Goal: Task Accomplishment & Management: Use online tool/utility

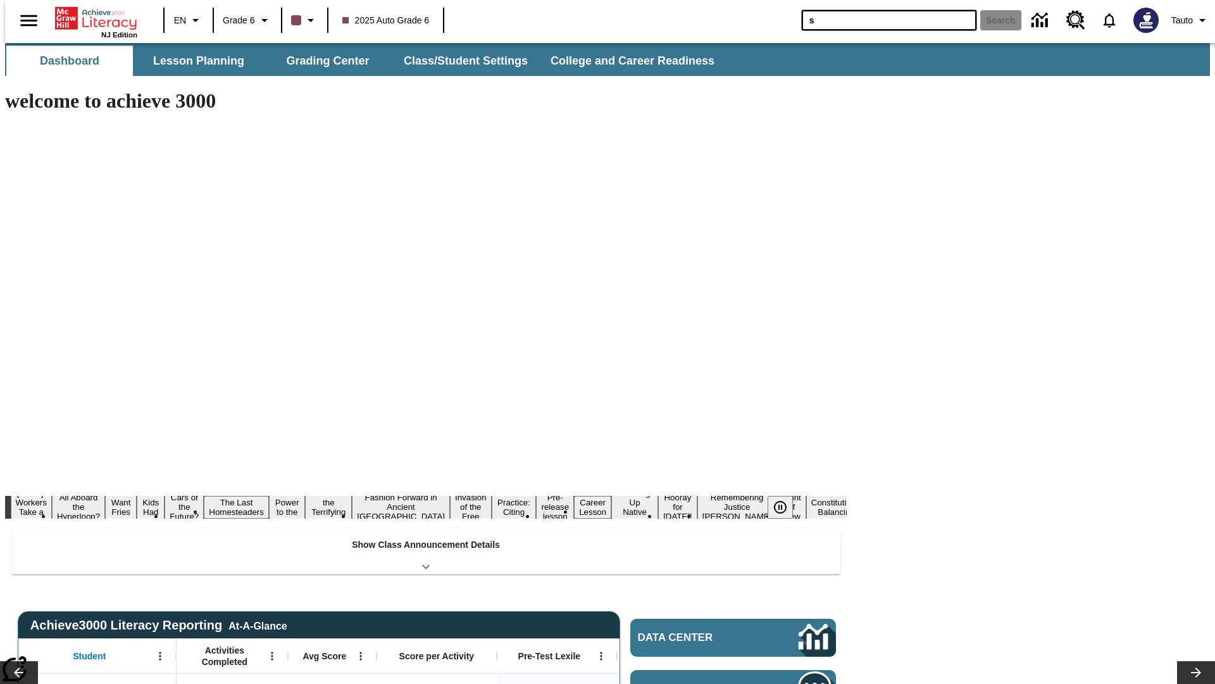
type input "s"
click at [993, 20] on button "Search" at bounding box center [1000, 20] width 41 height 20
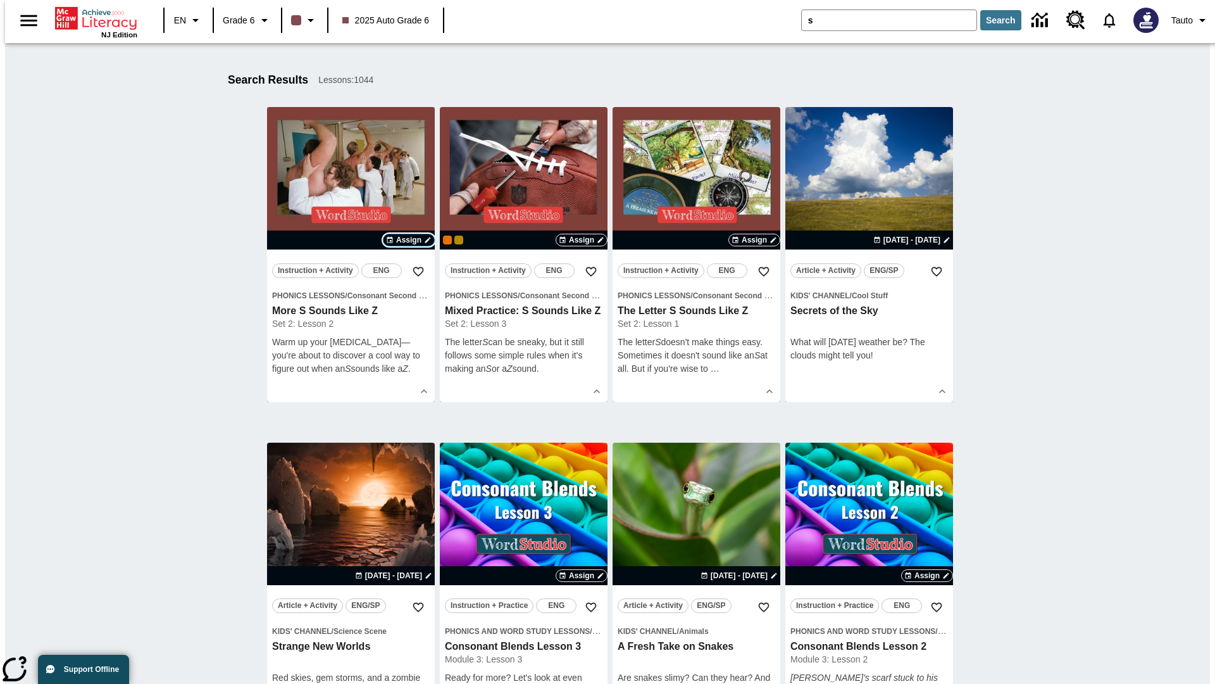
click at [409, 240] on span "Assign" at bounding box center [408, 239] width 25 height 11
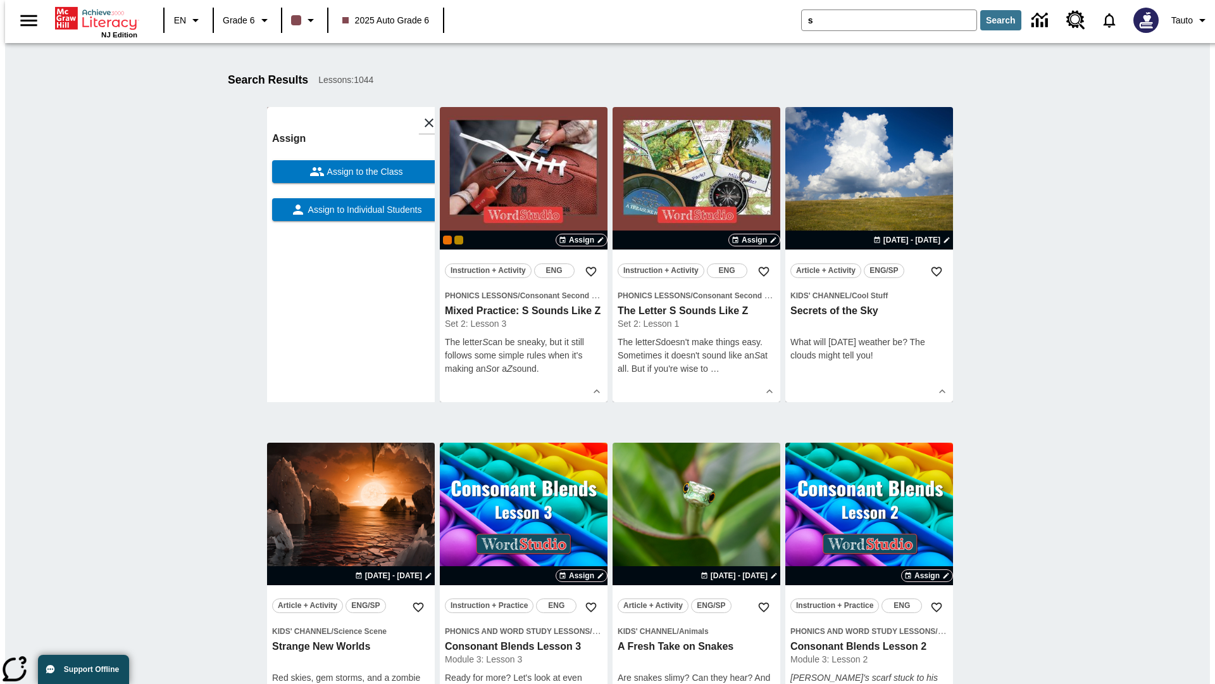
scroll to position [198, 0]
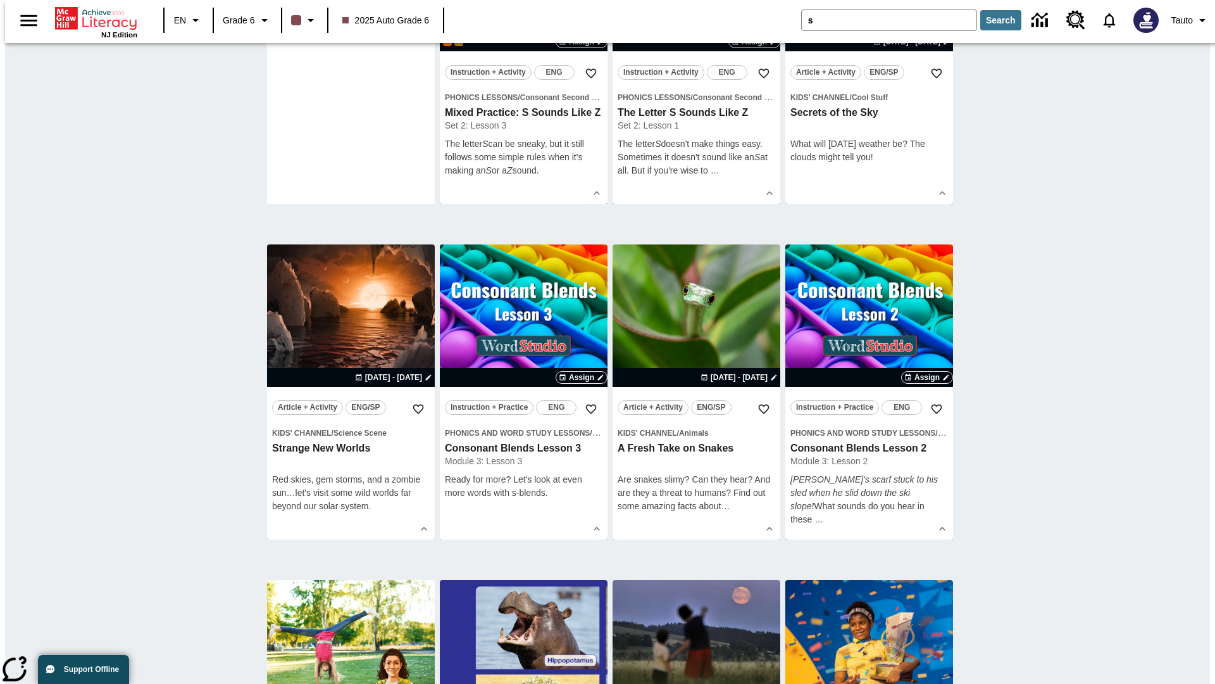
click at [351, 18] on span "Assign to Individual Students" at bounding box center [364, 11] width 116 height 13
